Goal: Find specific page/section: Find specific page/section

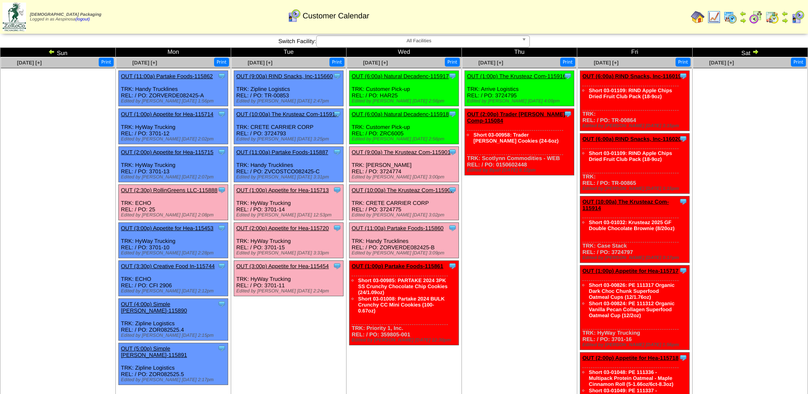
click at [476, 303] on td "[DATE] [+] Print Clone Item OUT (1:00p) The Krusteaz Com-115916 The Krusteaz Co…" at bounding box center [519, 335] width 115 height 557
